Goal: Transaction & Acquisition: Book appointment/travel/reservation

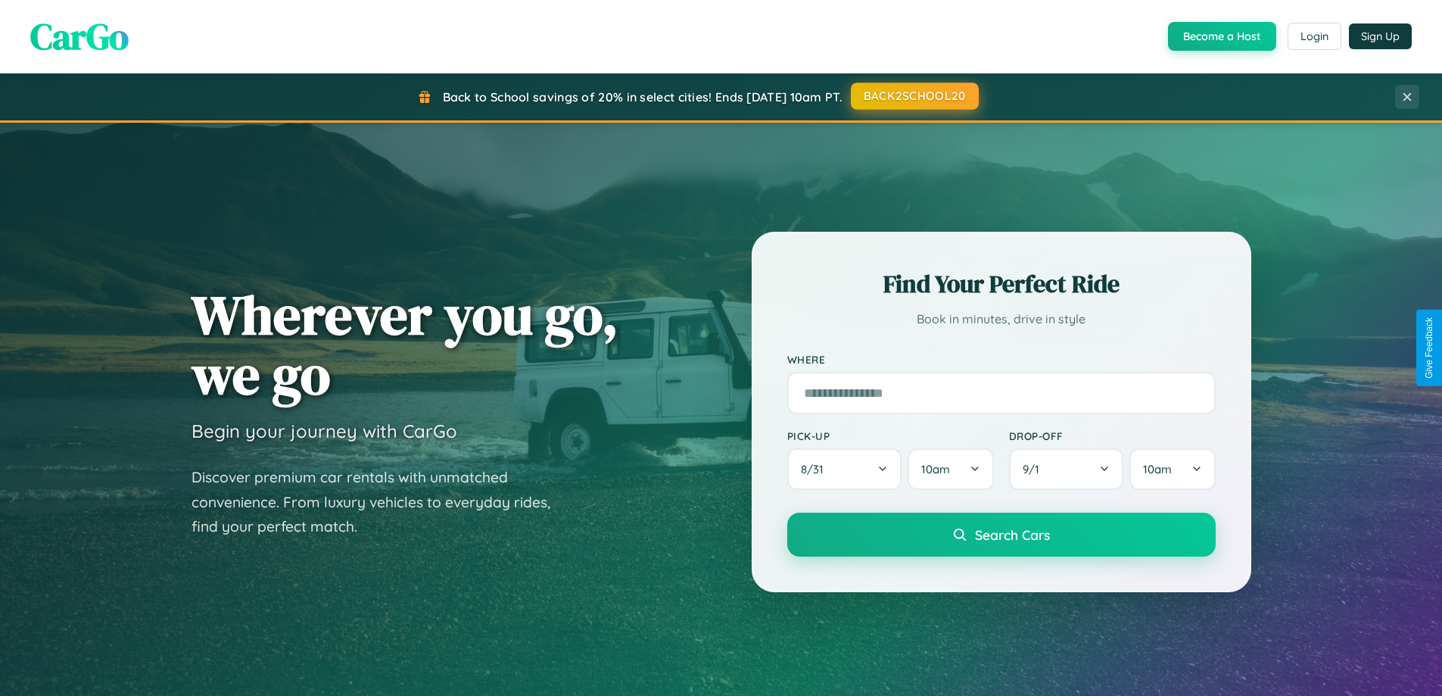
click at [914, 96] on button "BACK2SCHOOL20" at bounding box center [915, 96] width 128 height 27
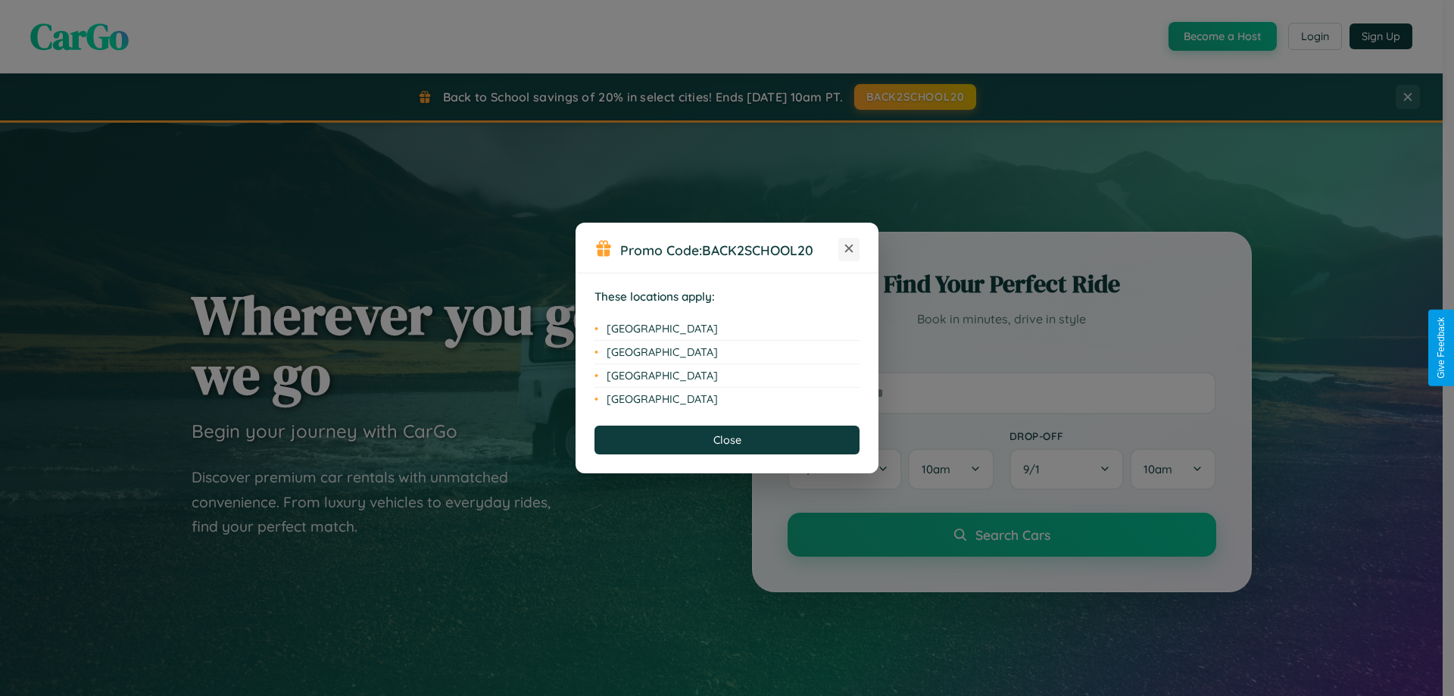
click at [849, 249] on icon at bounding box center [849, 249] width 8 height 8
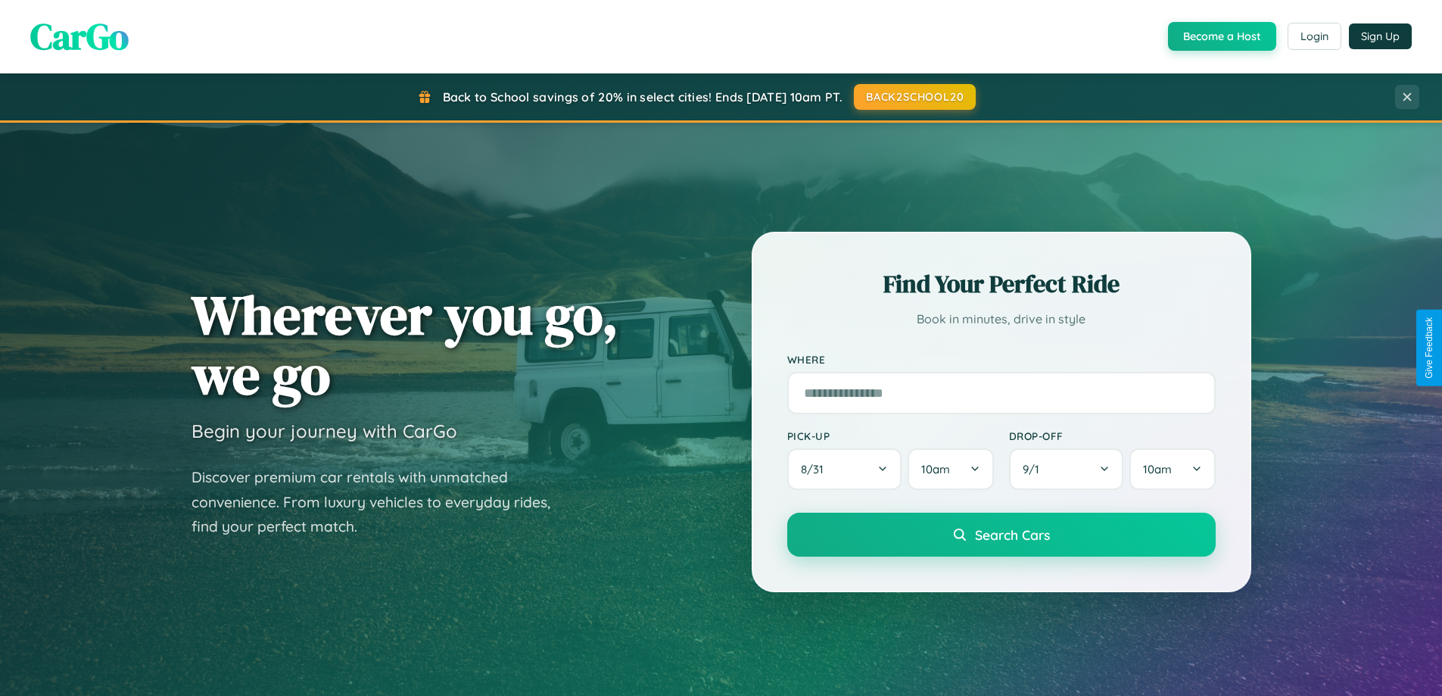
scroll to position [2433, 0]
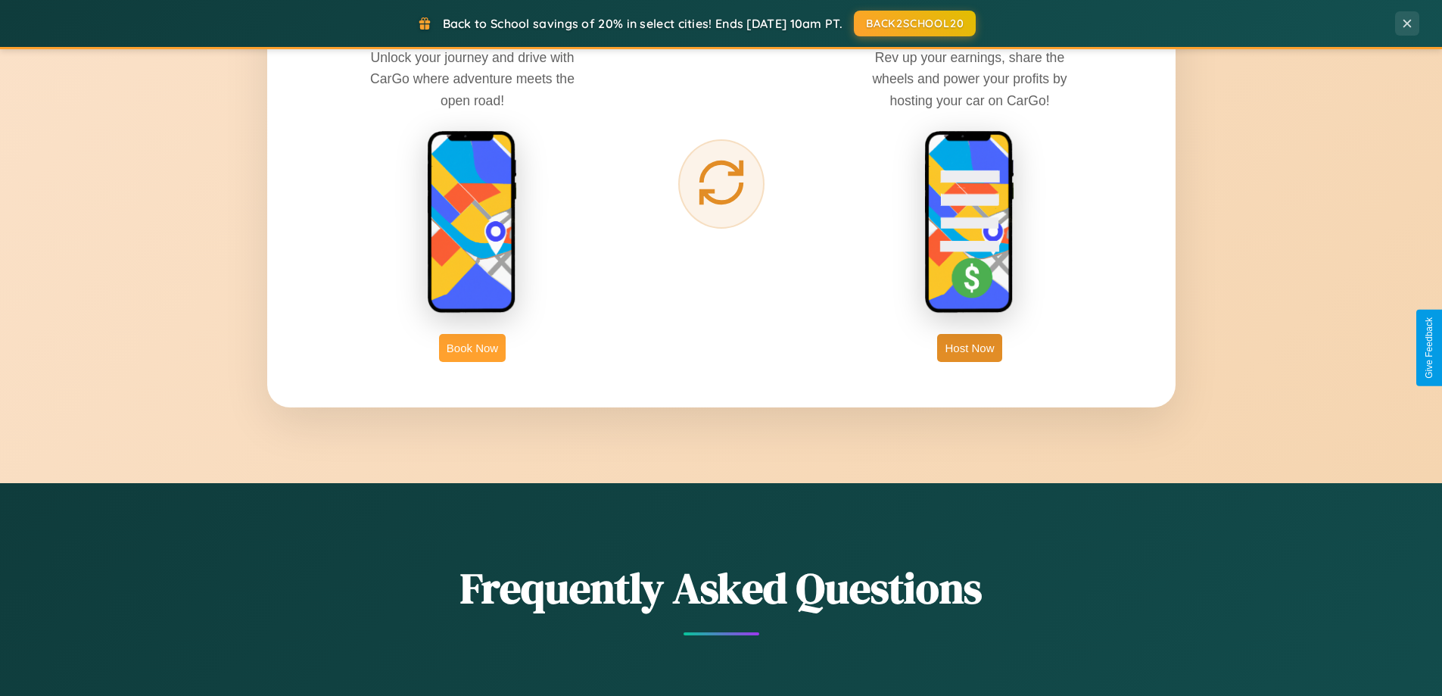
click at [472, 348] on button "Book Now" at bounding box center [472, 348] width 67 height 28
